Goal: Check status: Check status

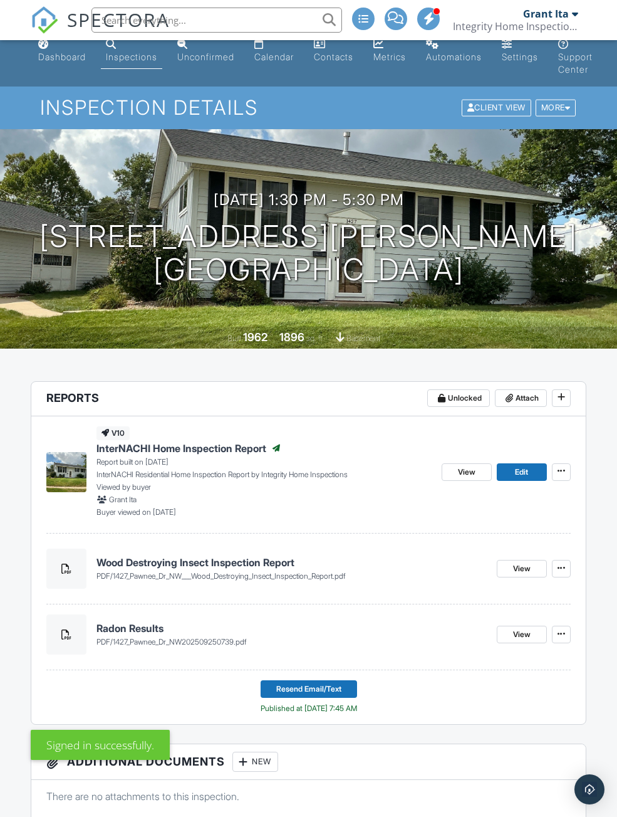
click at [61, 58] on div "Dashboard" at bounding box center [62, 56] width 48 height 11
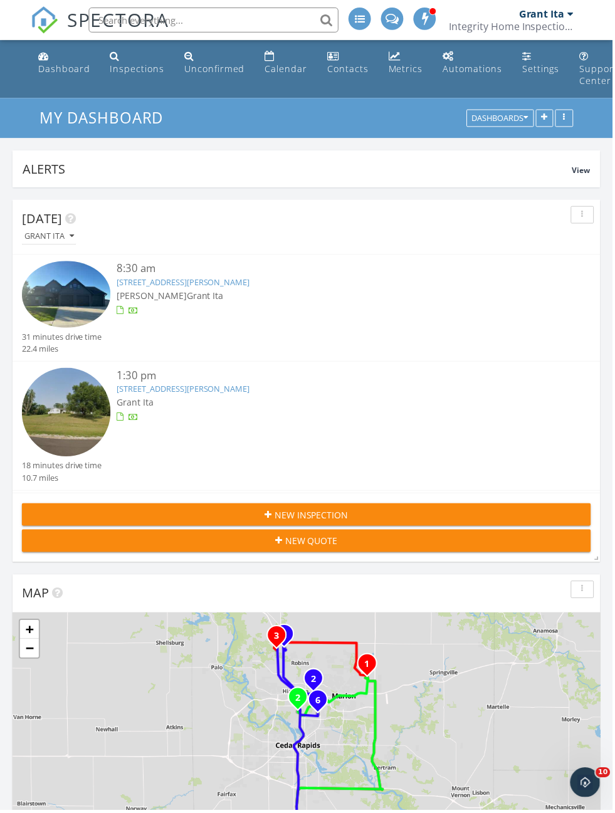
click at [71, 291] on img at bounding box center [66, 295] width 89 height 66
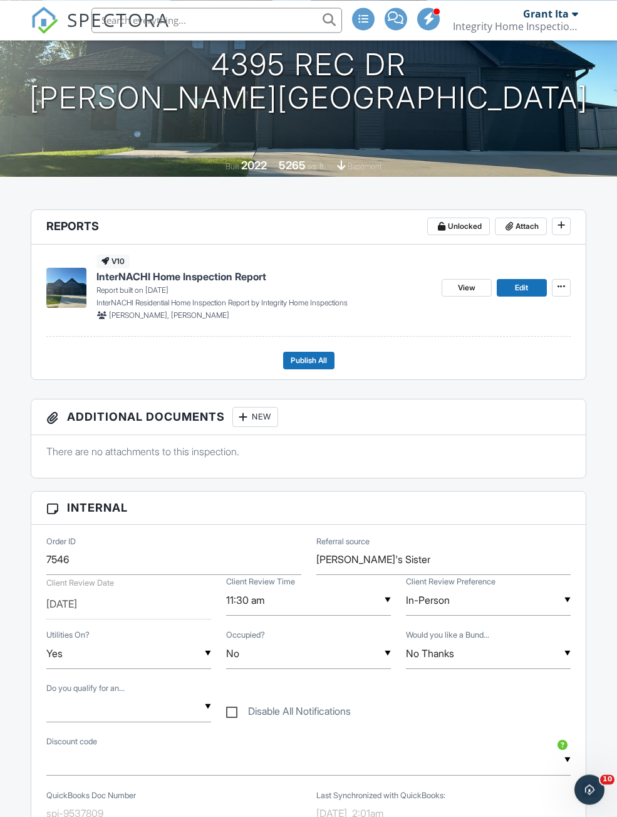
scroll to position [182, 0]
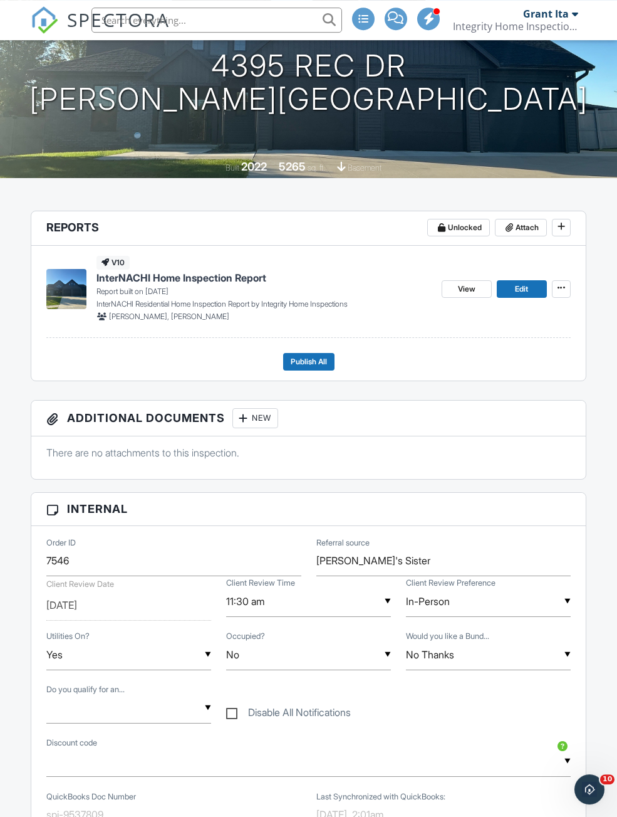
click at [526, 291] on span "Edit" at bounding box center [521, 289] width 13 height 13
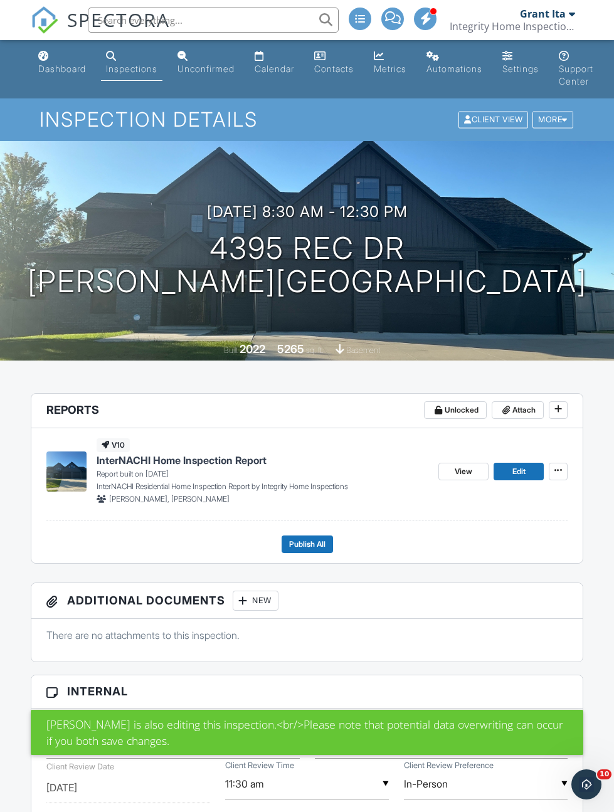
click at [468, 471] on span "View" at bounding box center [463, 471] width 18 height 13
